Goal: Navigation & Orientation: Find specific page/section

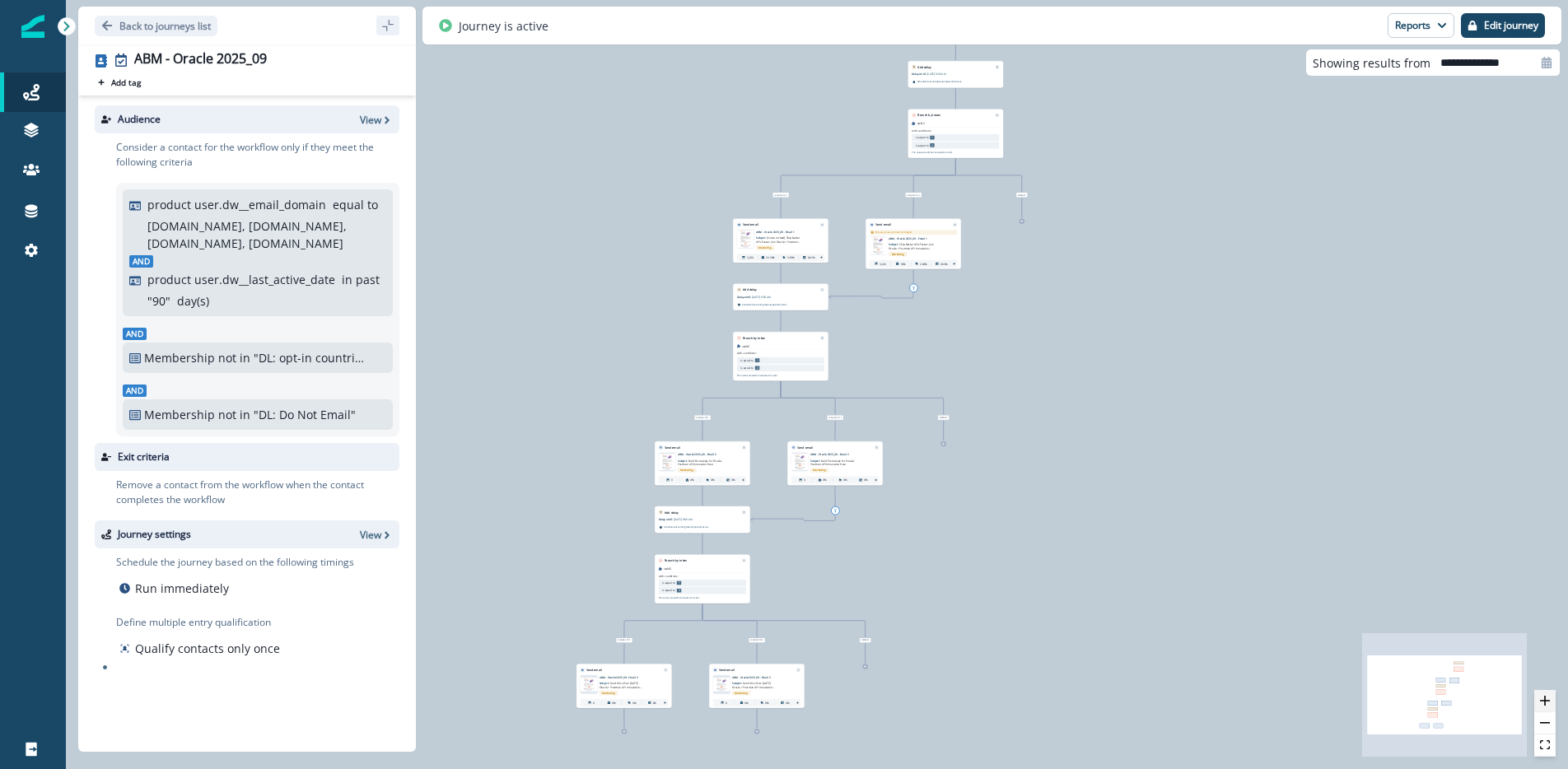
click at [1548, 699] on icon "zoom in" at bounding box center [1545, 700] width 10 height 10
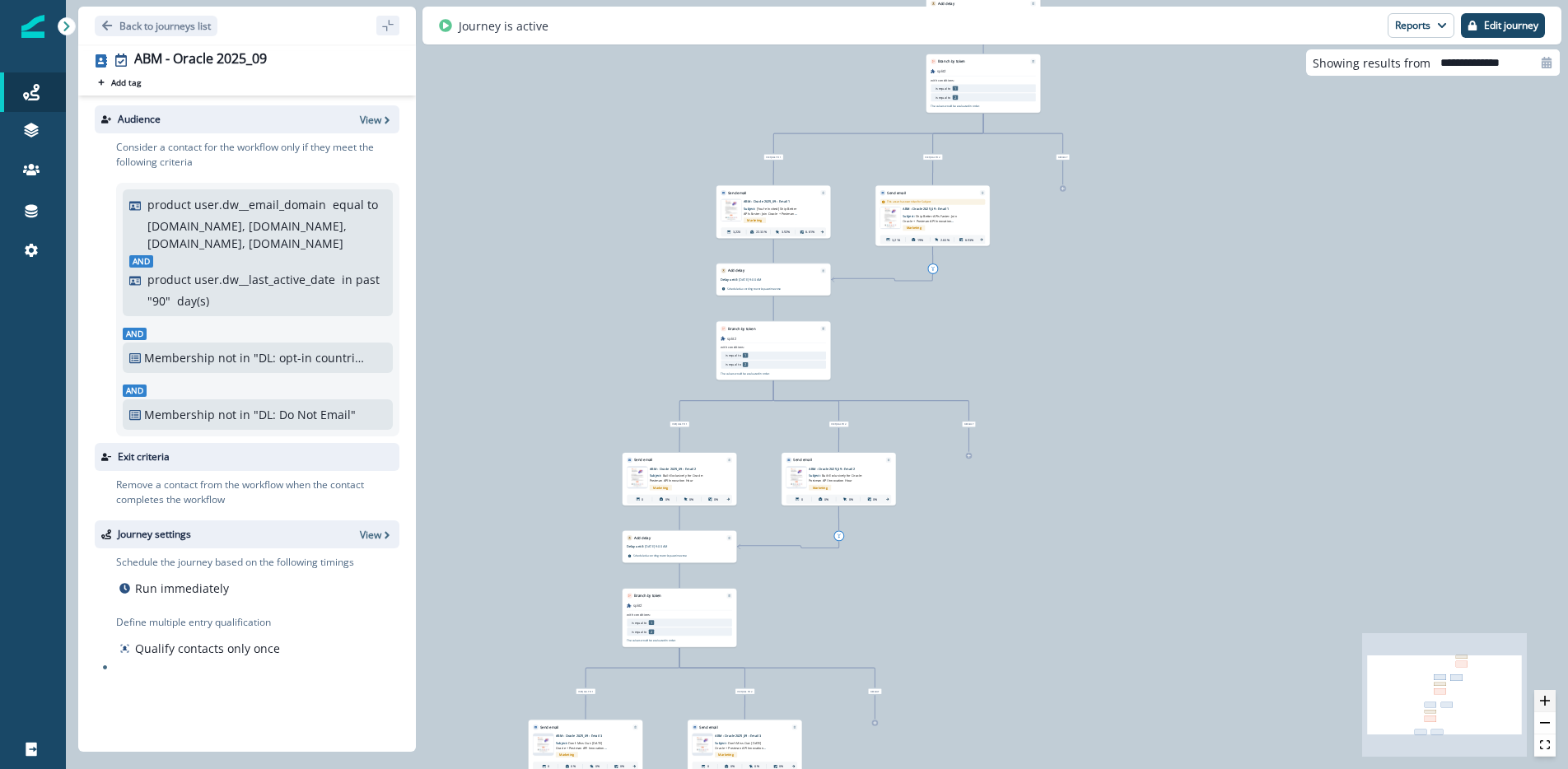
click at [1548, 699] on icon "zoom in" at bounding box center [1545, 700] width 10 height 10
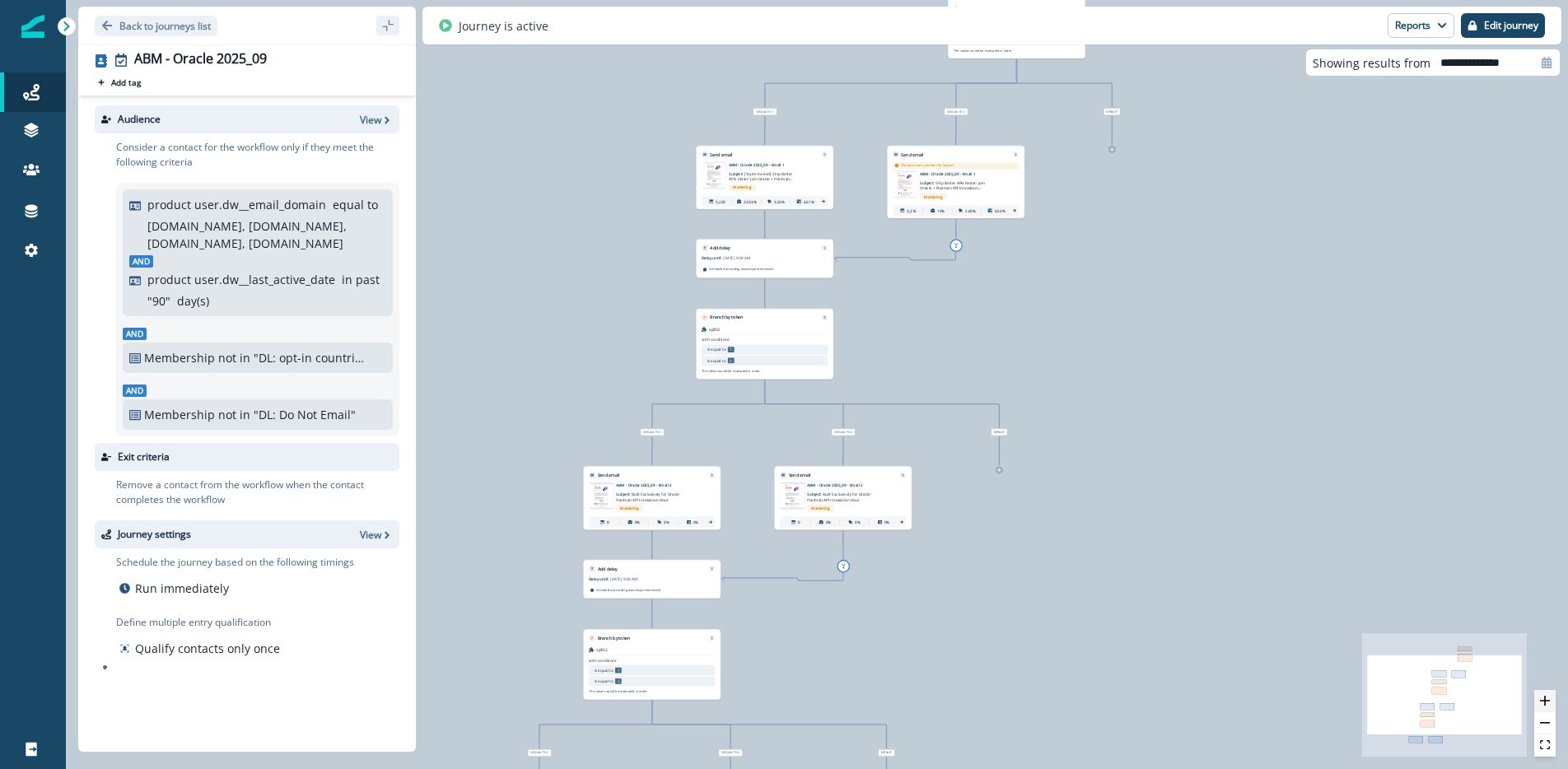
click at [1548, 700] on icon "zoom in" at bounding box center [1545, 700] width 10 height 10
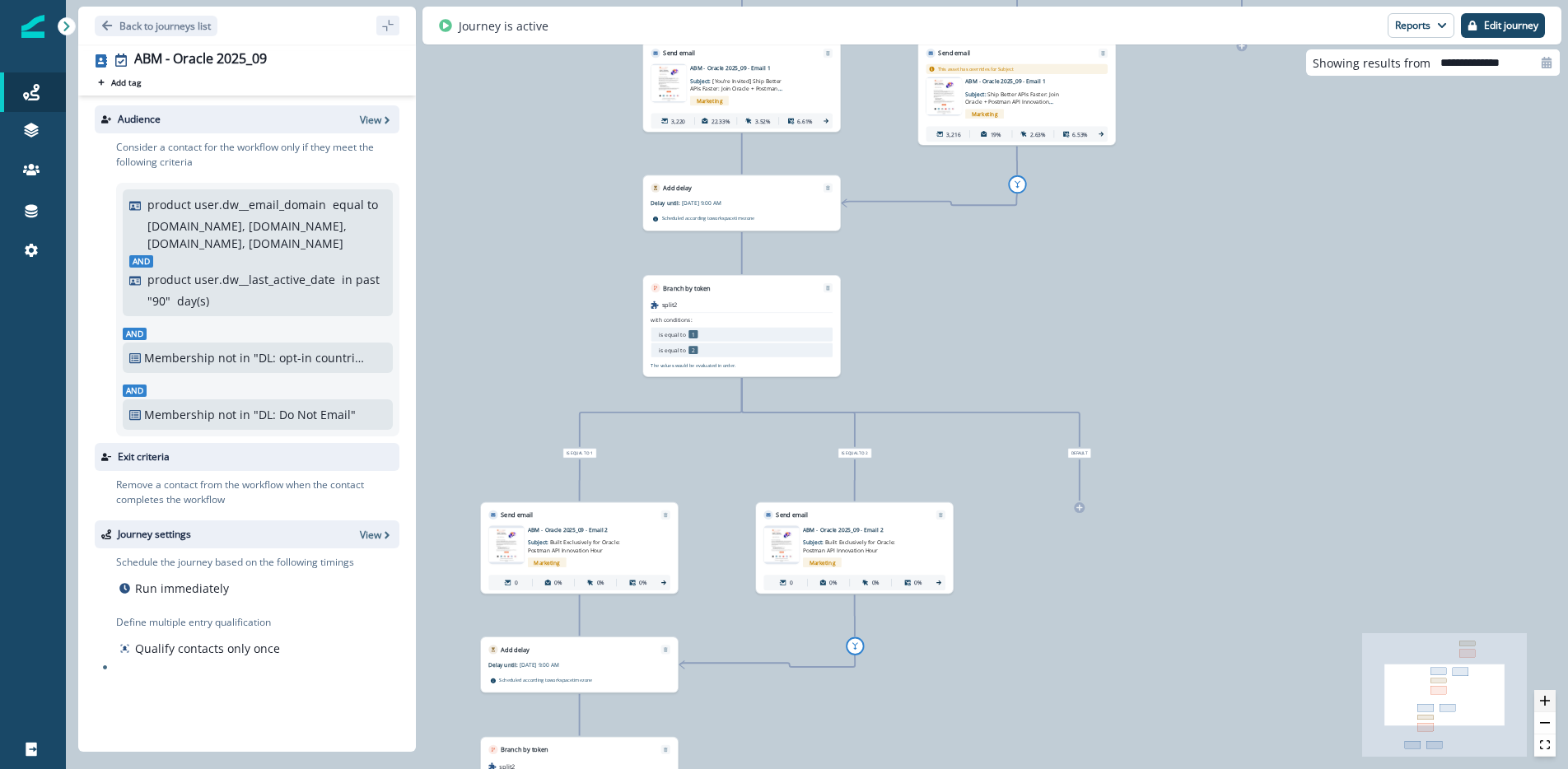
click at [1548, 700] on icon "zoom in" at bounding box center [1545, 700] width 10 height 10
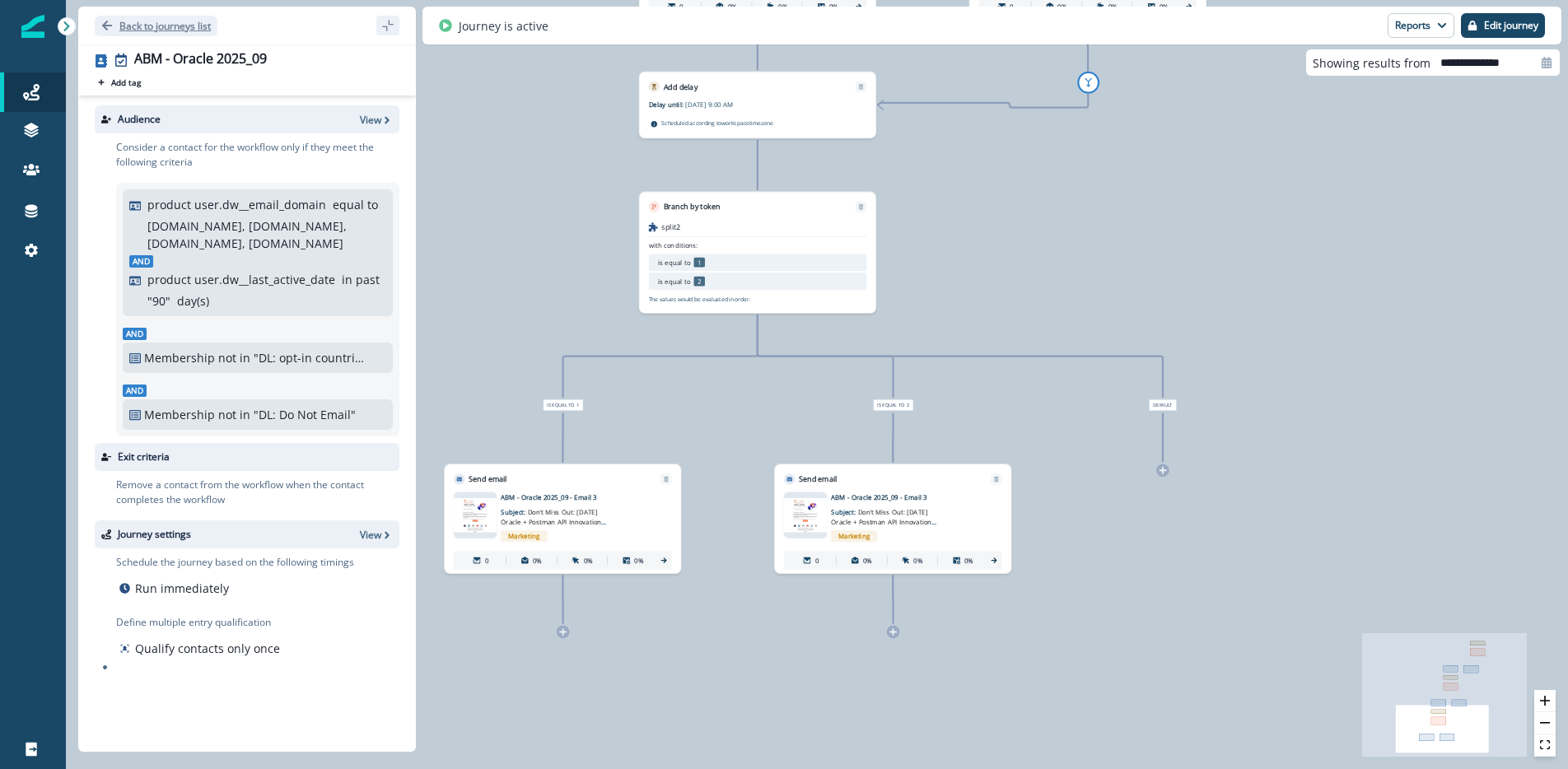
click at [100, 22] on button "Back to journeys list" at bounding box center [156, 26] width 123 height 20
